Goal: Information Seeking & Learning: Learn about a topic

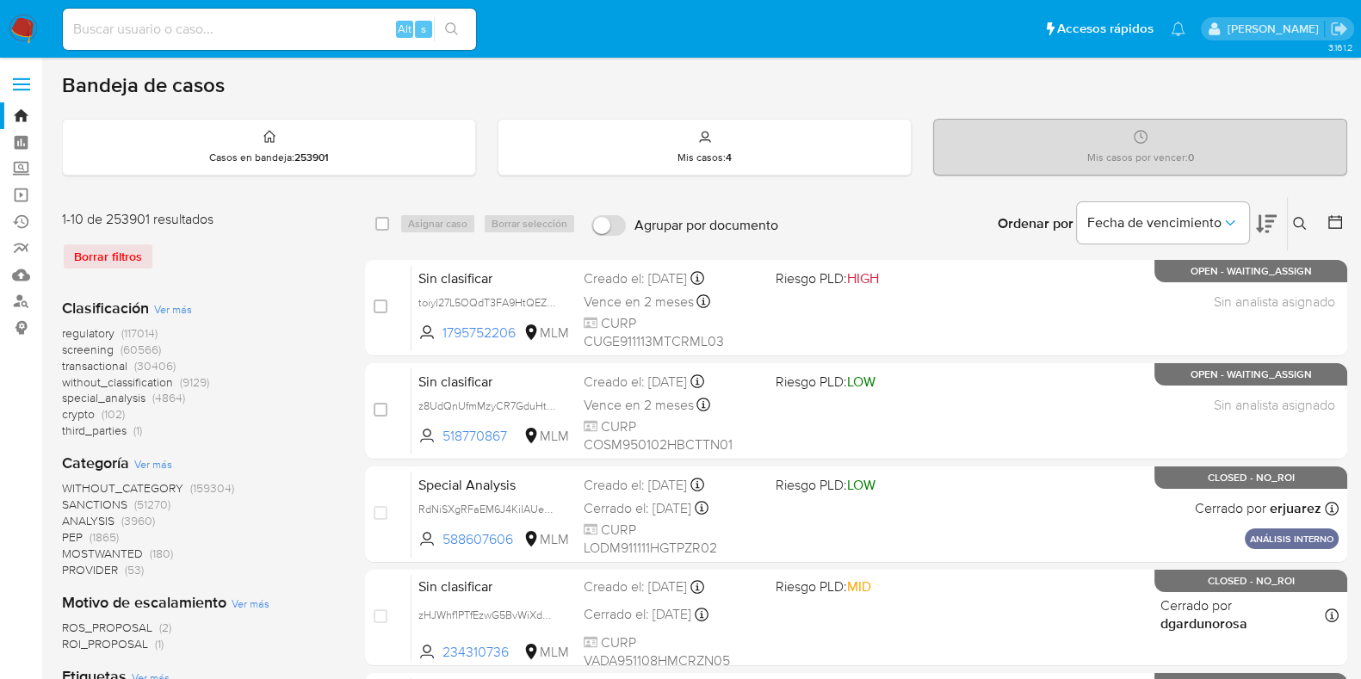
click at [227, 41] on div "Alt s" at bounding box center [269, 29] width 413 height 41
click at [232, 28] on input at bounding box center [269, 29] width 413 height 22
paste input "164802517"
type input "164802517"
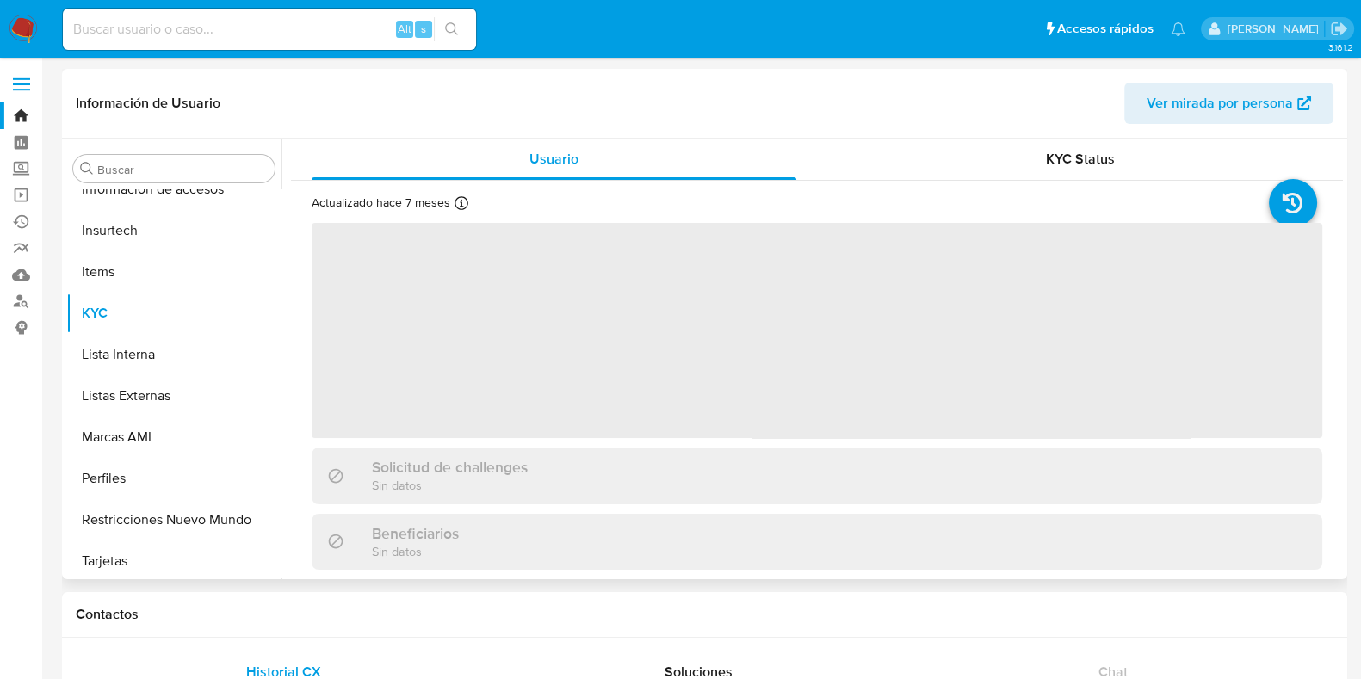
scroll to position [809, 0]
select select "10"
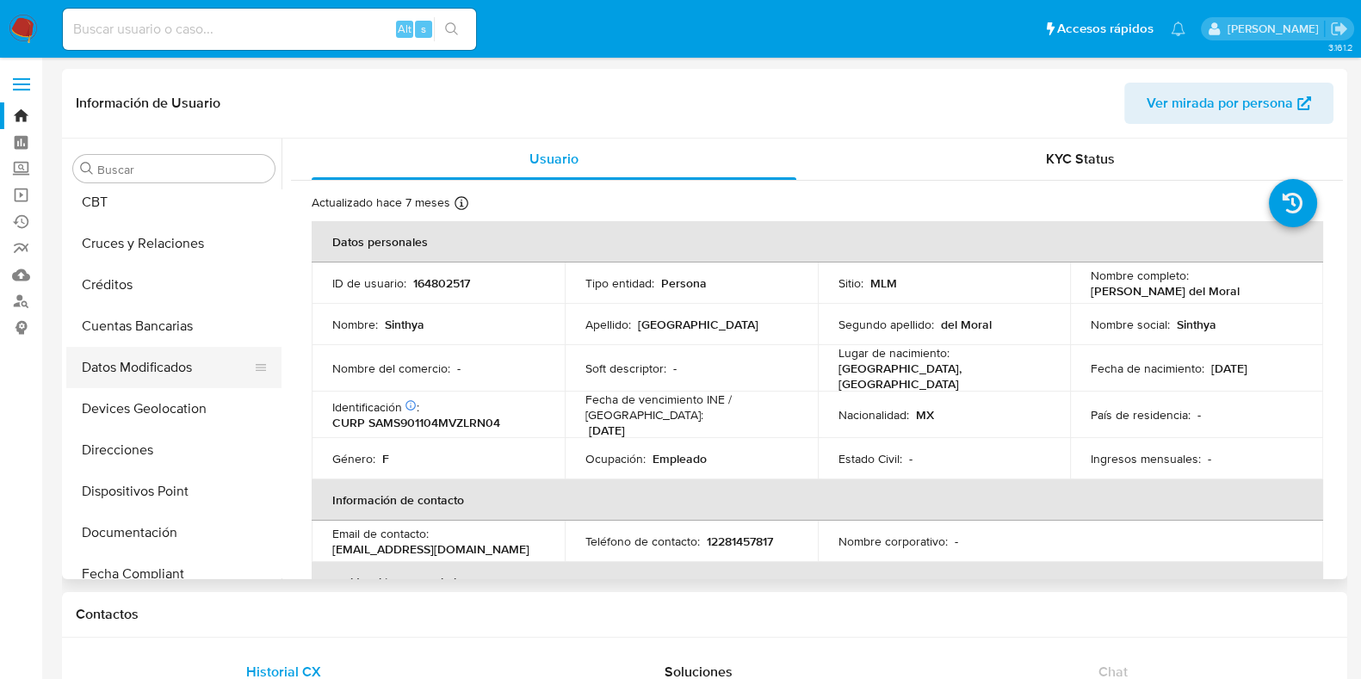
scroll to position [164, 0]
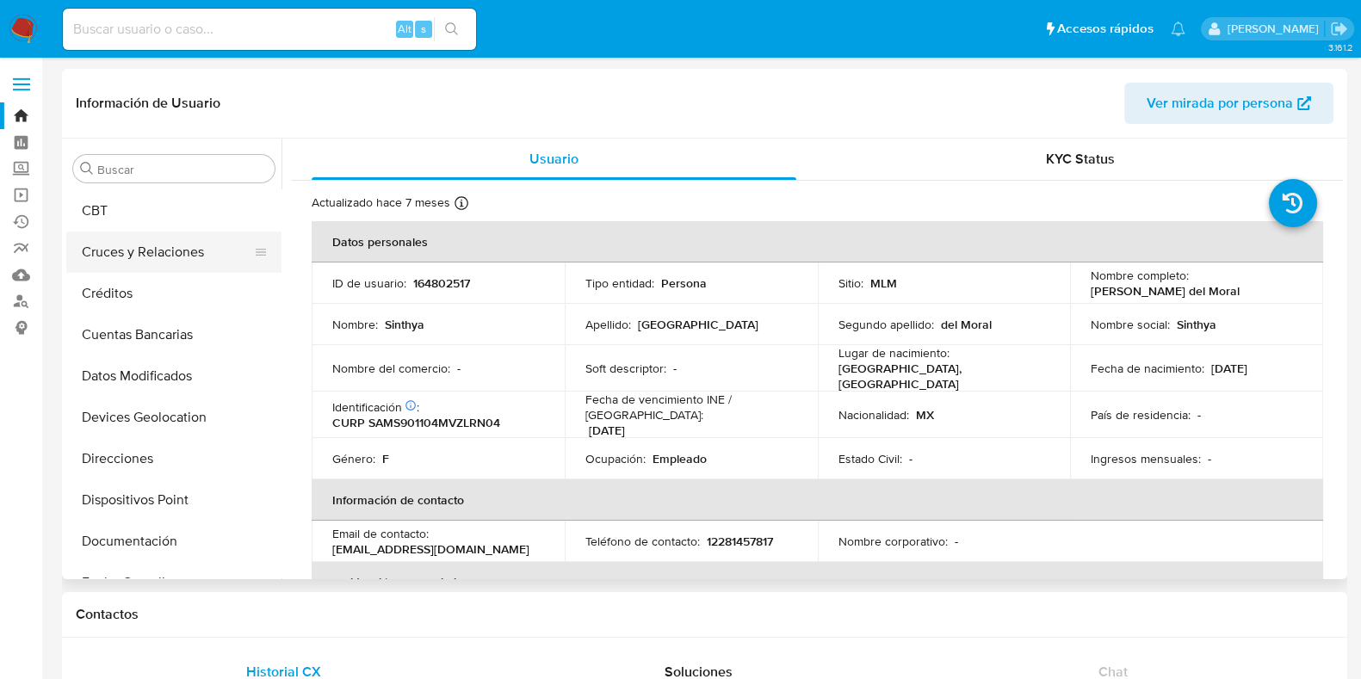
click at [128, 257] on button "Cruces y Relaciones" at bounding box center [166, 252] width 201 height 41
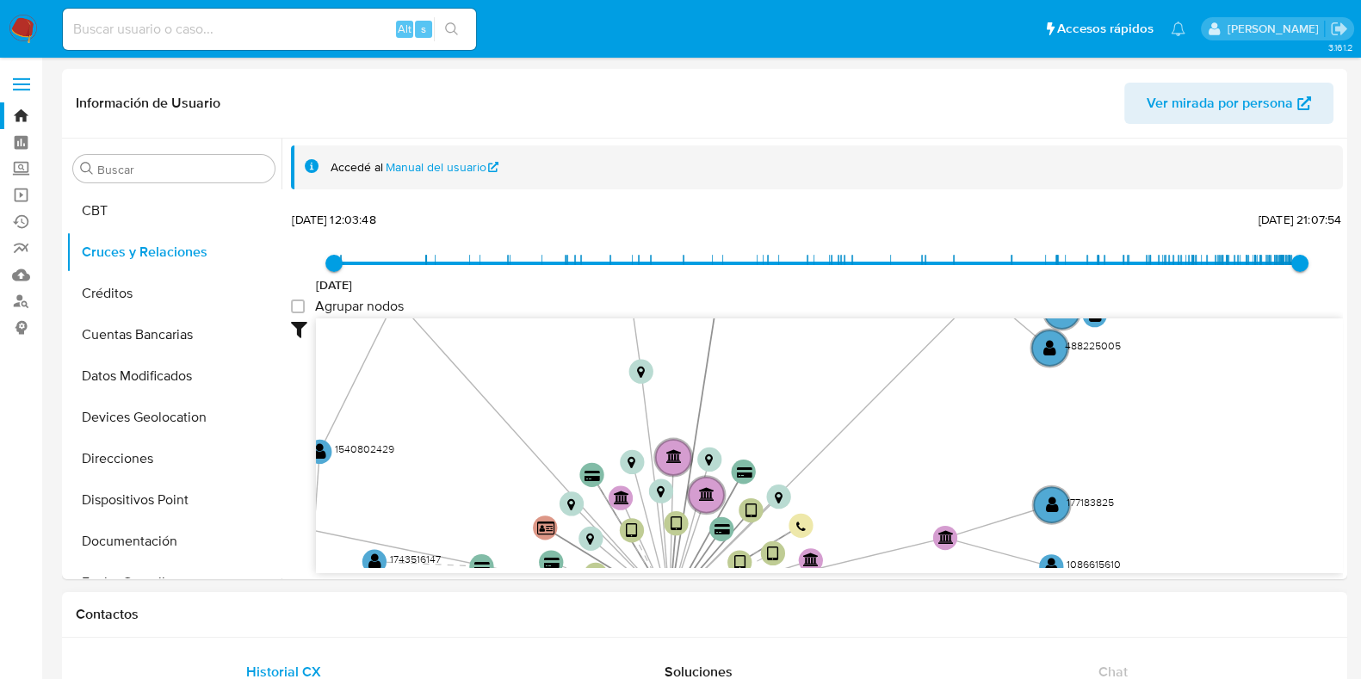
drag, startPoint x: 1136, startPoint y: 413, endPoint x: 914, endPoint y: 613, distance: 298.1
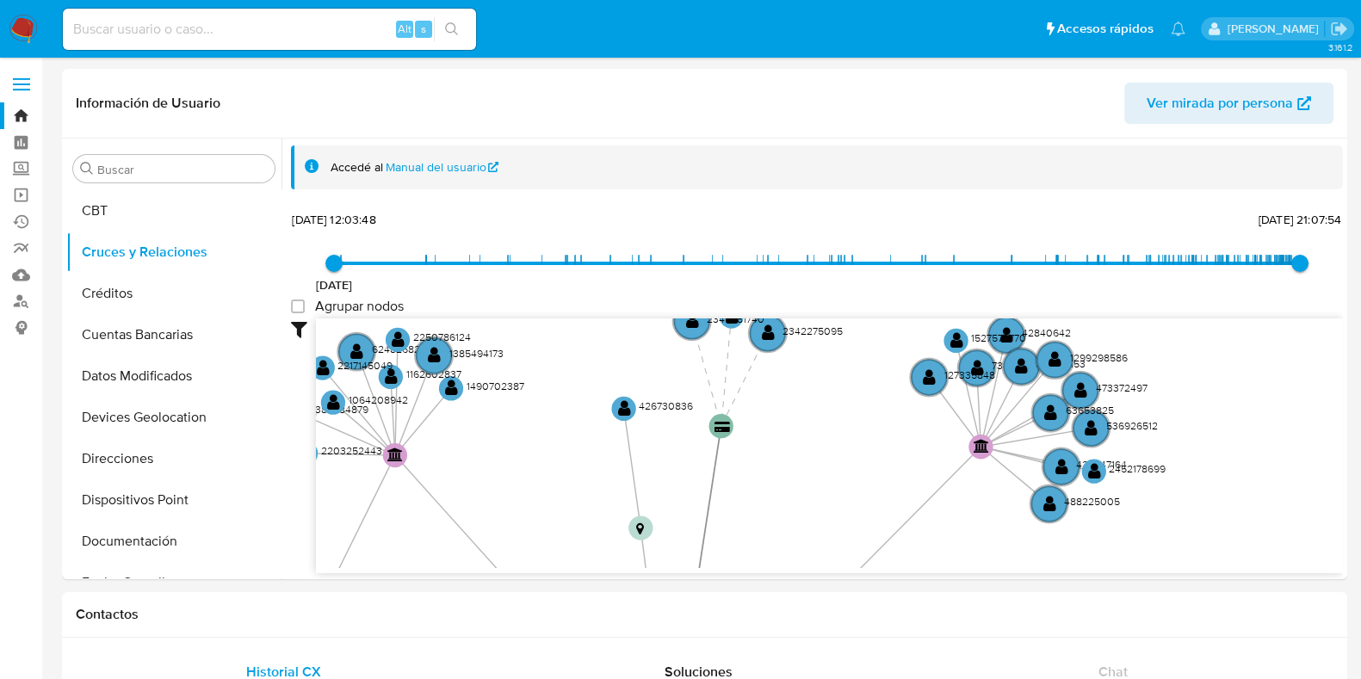
drag, startPoint x: 945, startPoint y: 438, endPoint x: 959, endPoint y: 587, distance: 149.6
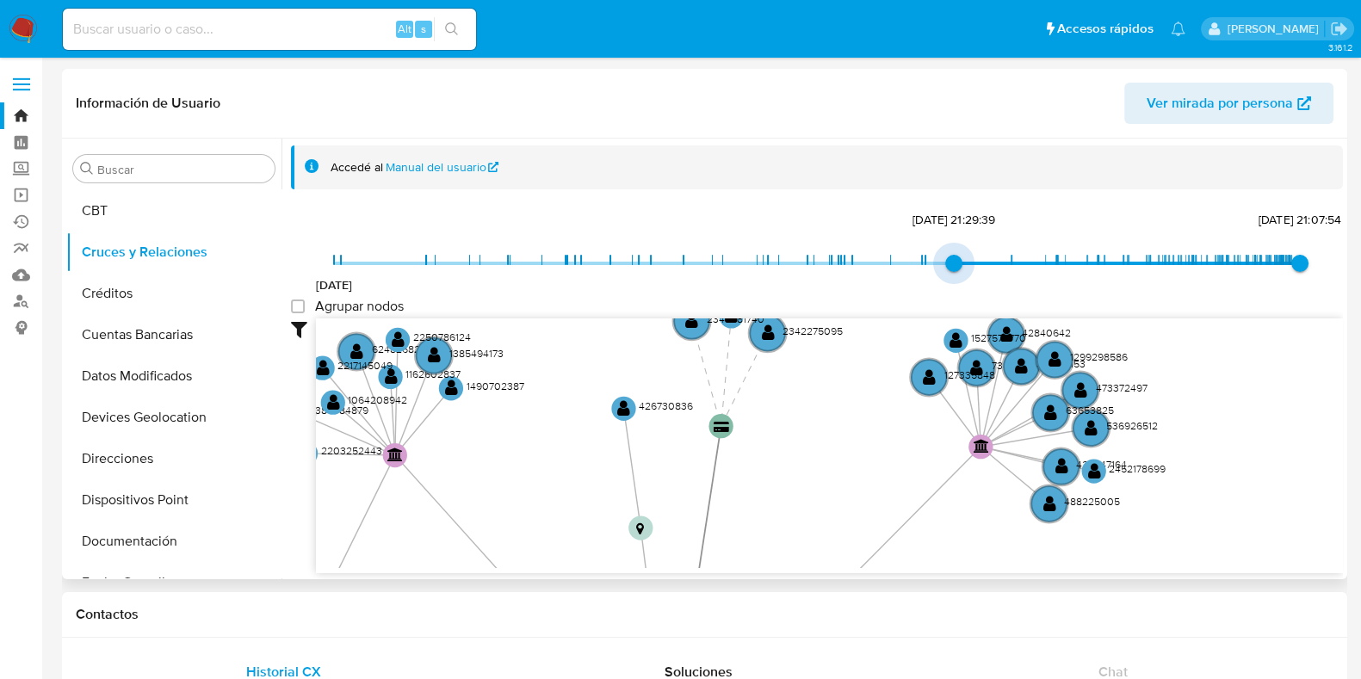
drag, startPoint x: 330, startPoint y: 253, endPoint x: 1003, endPoint y: 250, distance: 673.4
click at [963, 255] on span "[DATE] 21:29:39" at bounding box center [953, 263] width 17 height 17
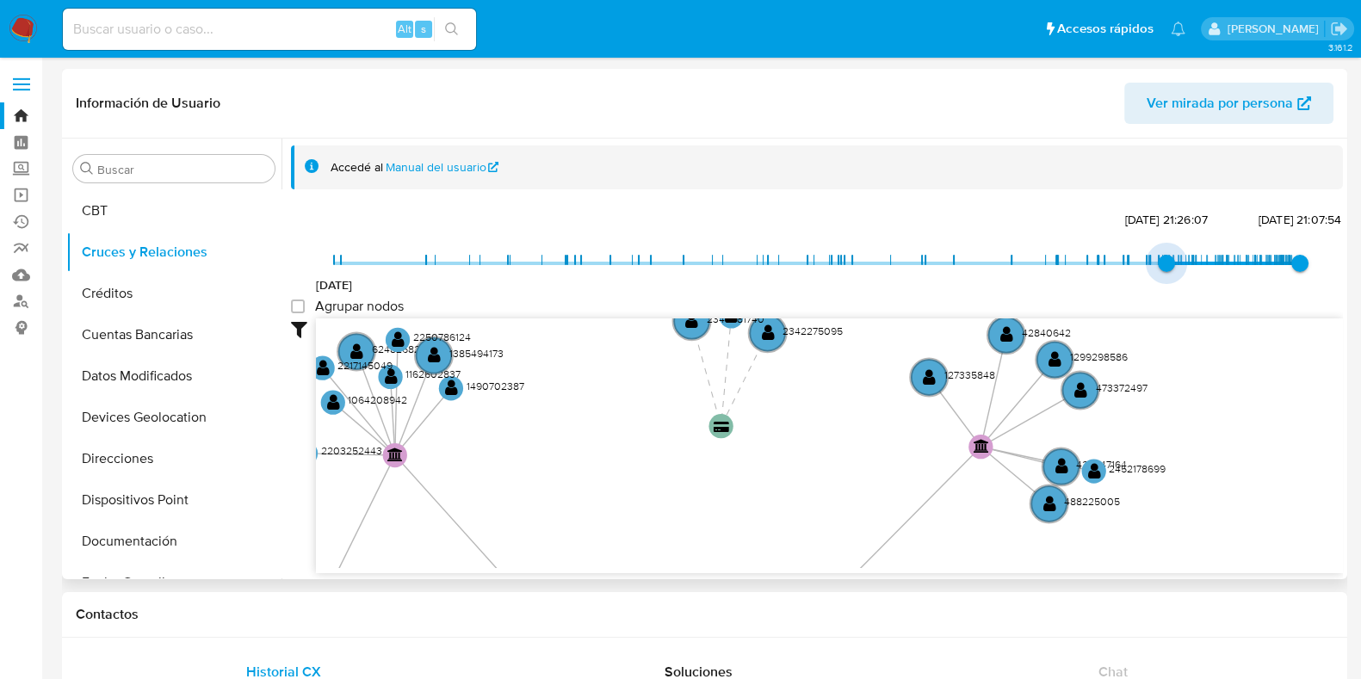
type input "1735974797000"
drag, startPoint x: 998, startPoint y: 261, endPoint x: 1147, endPoint y: 250, distance: 149.4
click at [1147, 255] on span "[DATE] 1:13:17" at bounding box center [1151, 263] width 17 height 17
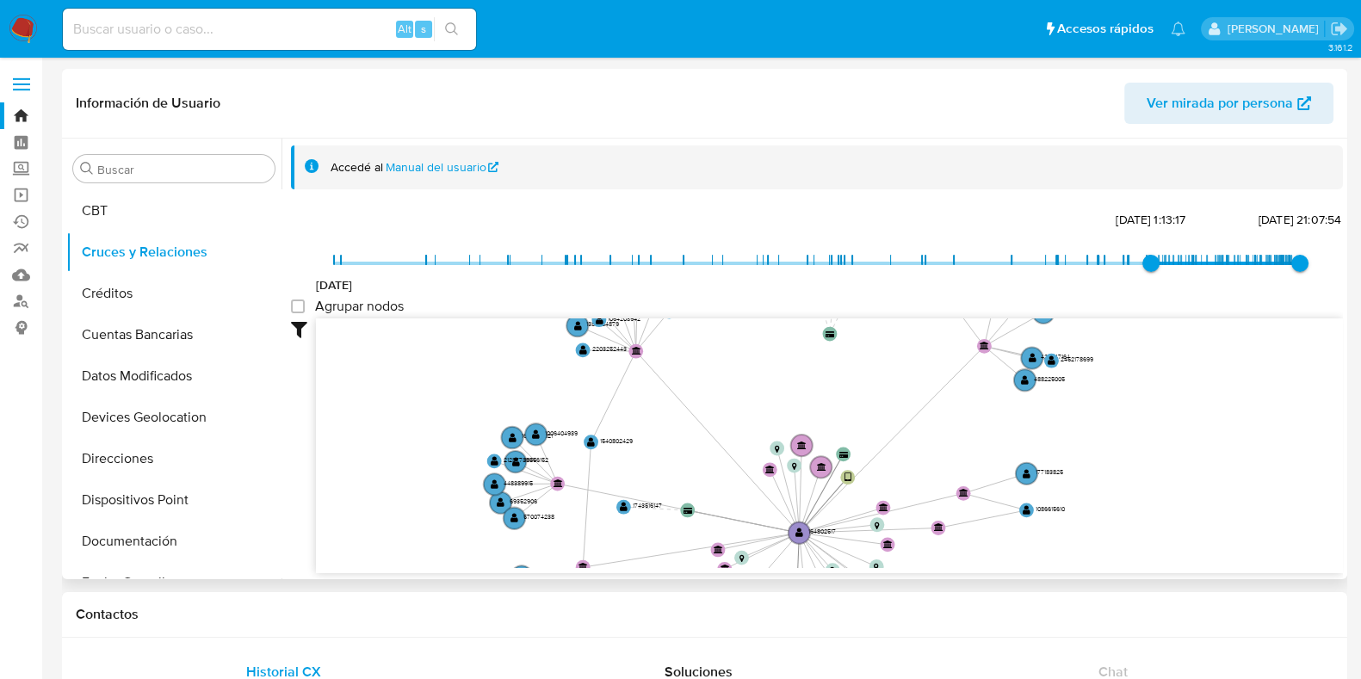
drag, startPoint x: 532, startPoint y: 496, endPoint x: 757, endPoint y: 363, distance: 261.0
click at [757, 363] on icon "device-676f6400a809aa4155bece7a  device-6557bb7b9242ad661d5f5539  device-63e7…" at bounding box center [829, 444] width 1027 height 250
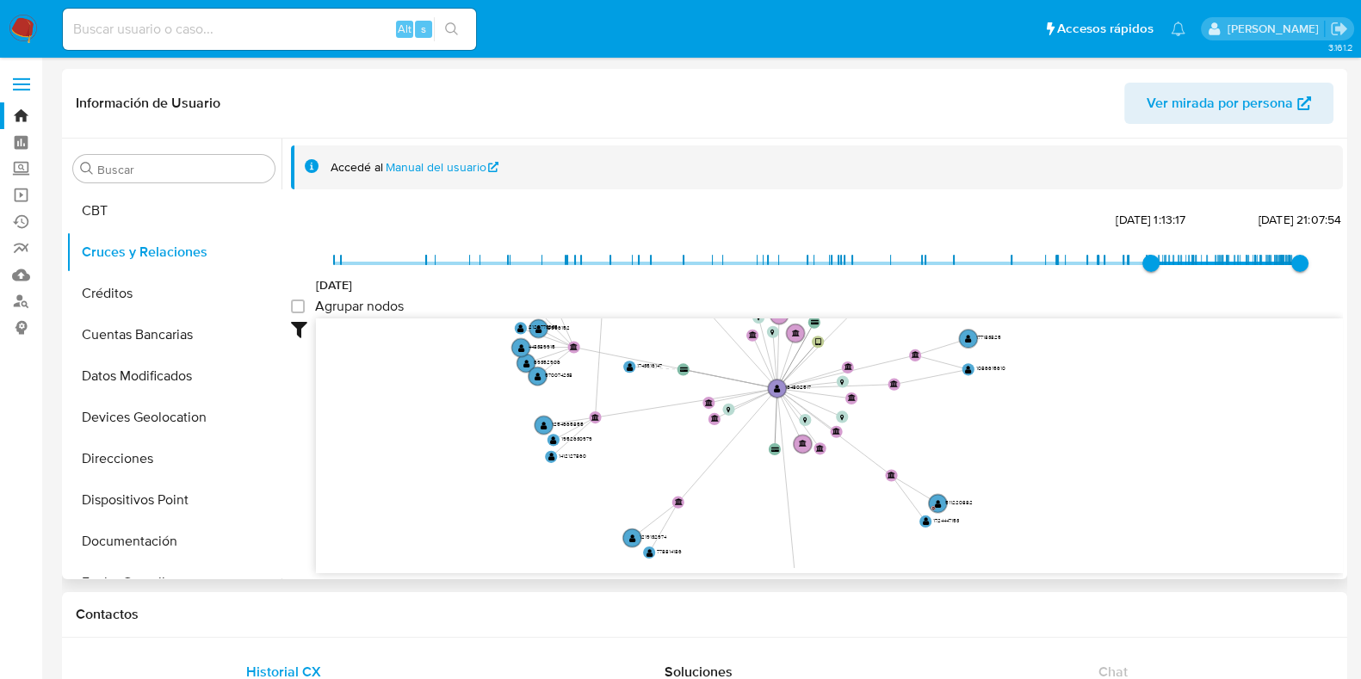
drag, startPoint x: 1071, startPoint y: 501, endPoint x: 1068, endPoint y: 374, distance: 127.5
click at [1068, 374] on icon "device-676f6400a809aa4155bece7a  device-6557bb7b9242ad661d5f5539  device-63e7…" at bounding box center [829, 444] width 1027 height 250
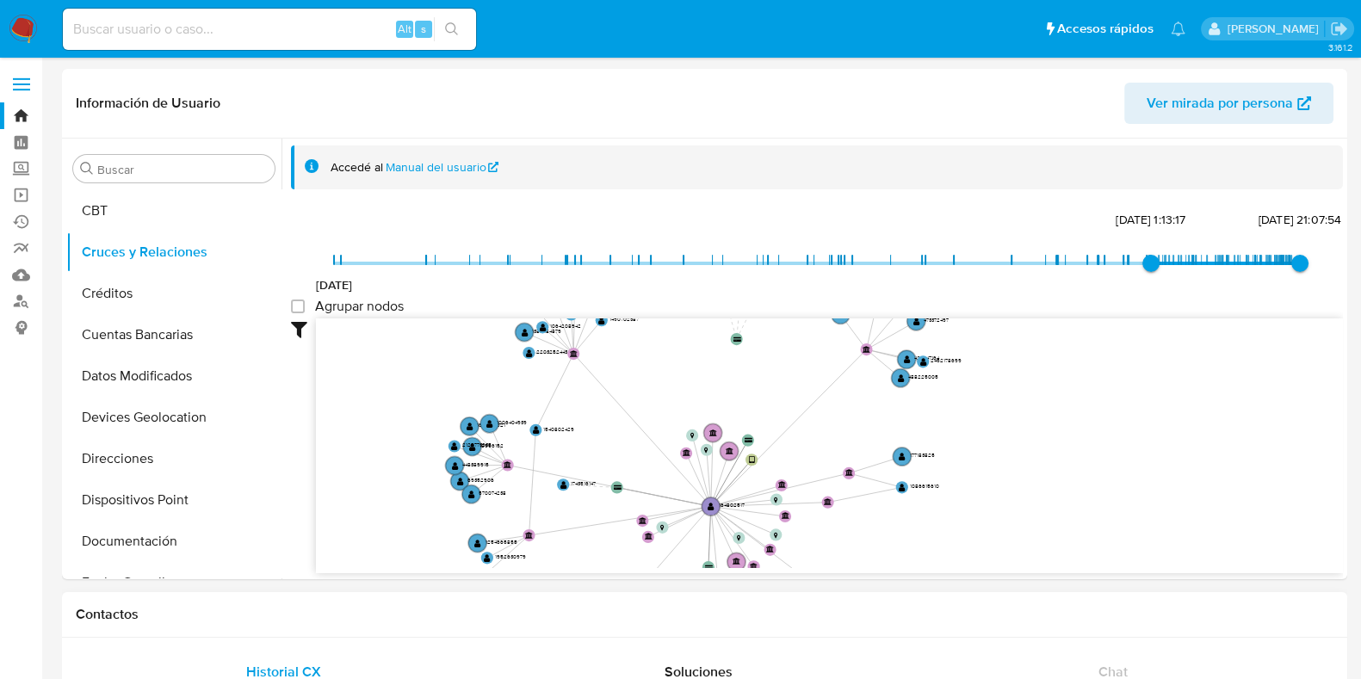
drag, startPoint x: 871, startPoint y: 505, endPoint x: 804, endPoint y: 623, distance: 135.3
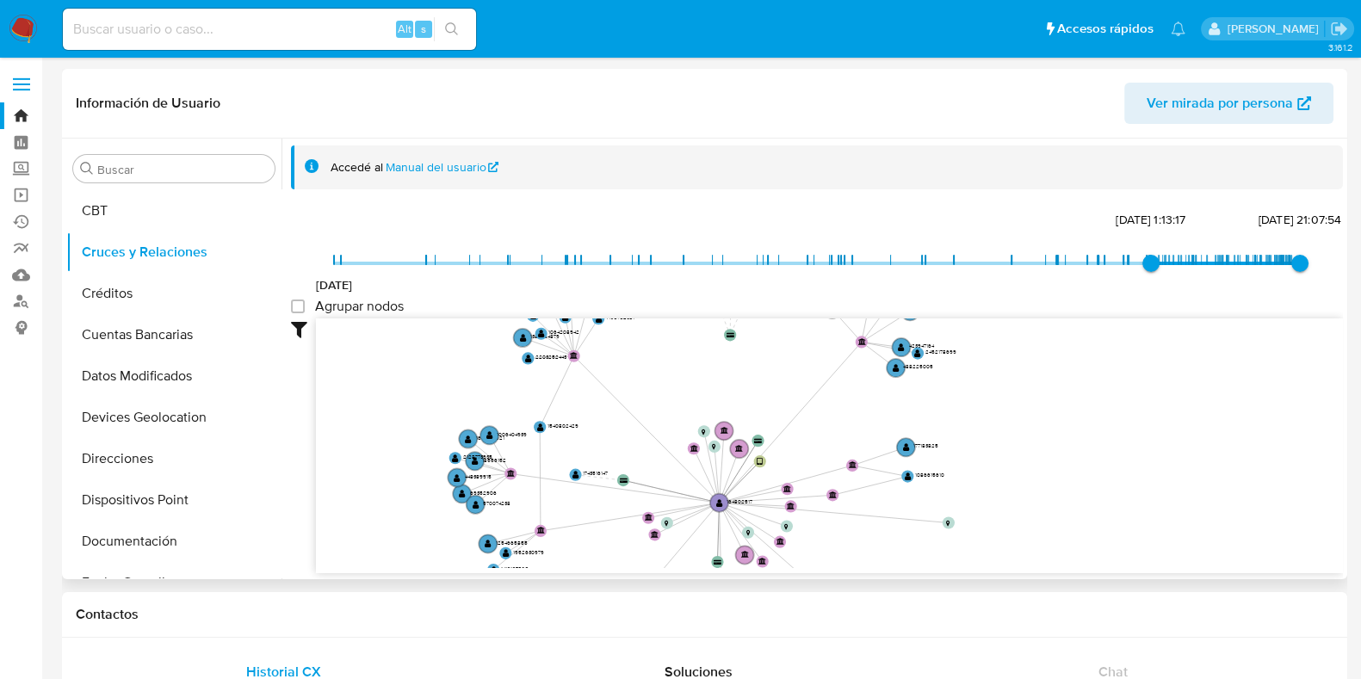
drag, startPoint x: 779, startPoint y: 500, endPoint x: 968, endPoint y: 527, distance: 190.5
click at [955, 524] on circle at bounding box center [949, 523] width 12 height 12
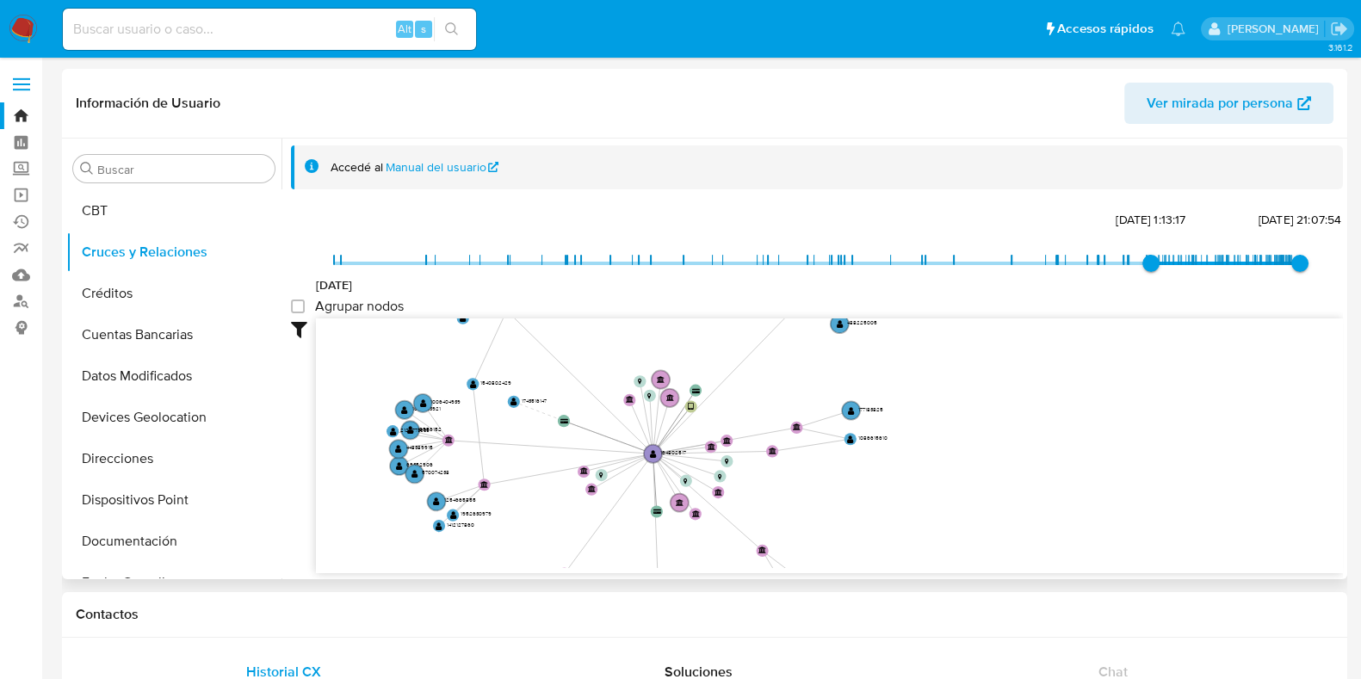
drag, startPoint x: 973, startPoint y: 465, endPoint x: 824, endPoint y: 419, distance: 155.8
click at [923, 387] on icon "device-676f6400a809aa4155bece7a  device-6557bb7b9242ad661d5f5539  device-63e7…" at bounding box center [829, 444] width 1027 height 250
